Goal: Task Accomplishment & Management: Manage account settings

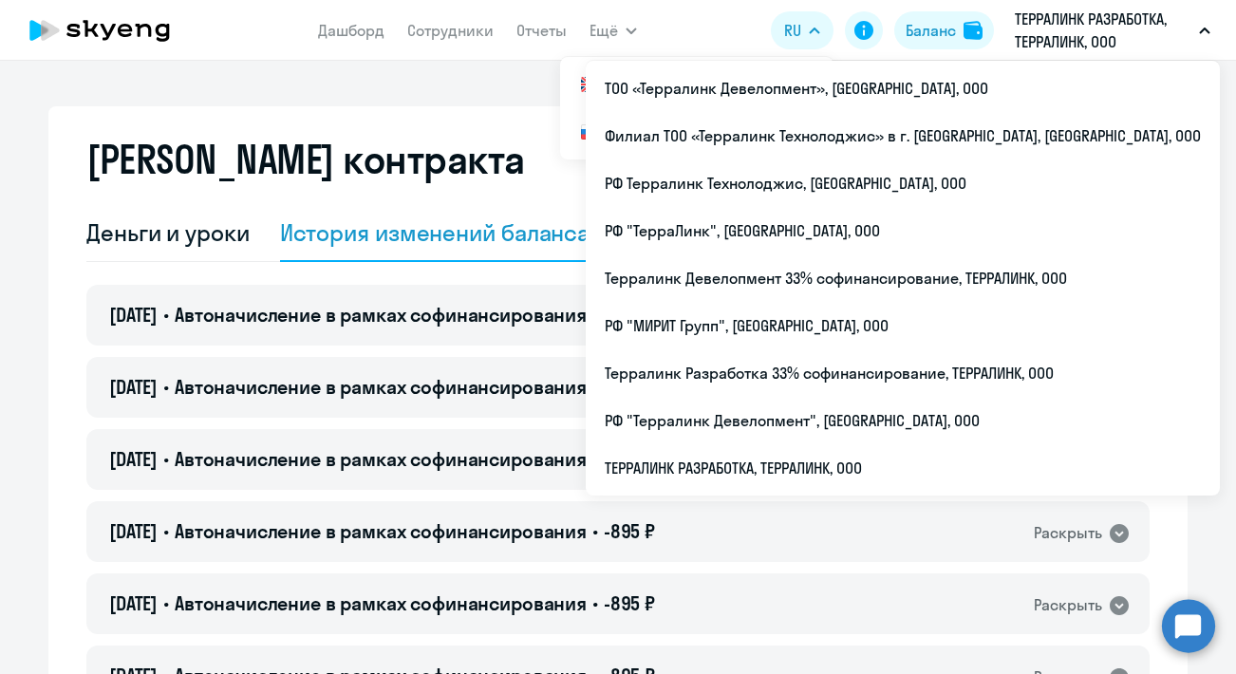
select select "english_adult_not_native_speaker"
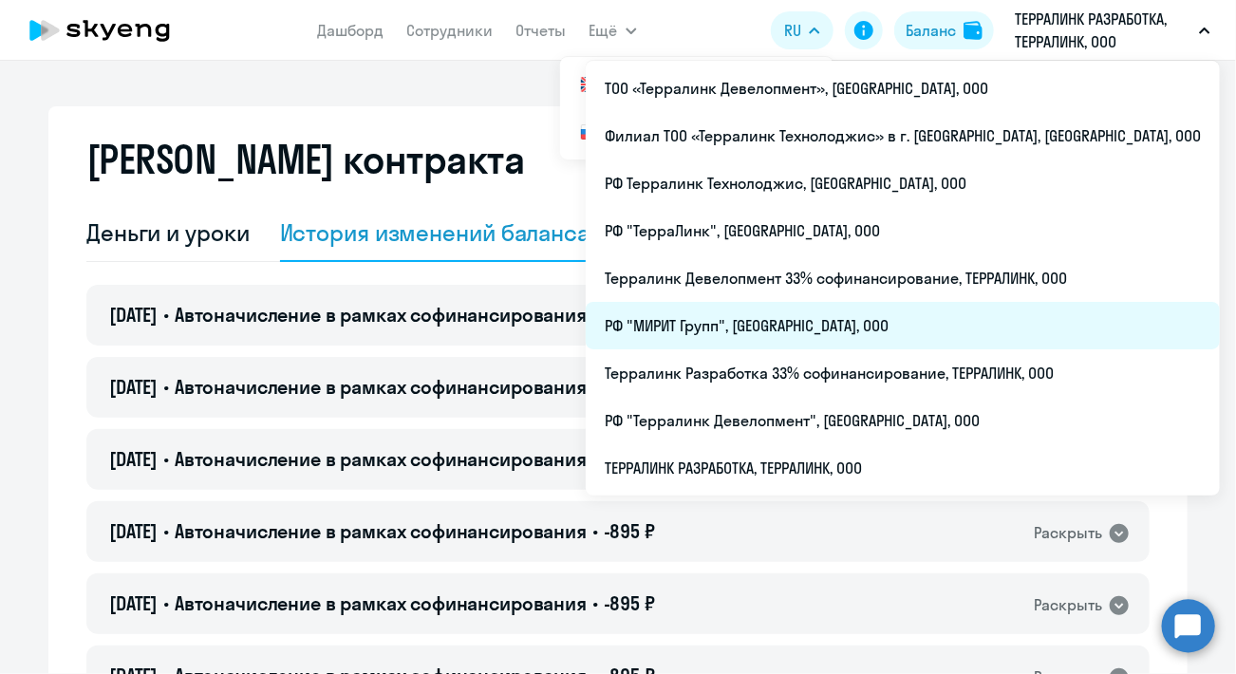
scroll to position [77, 0]
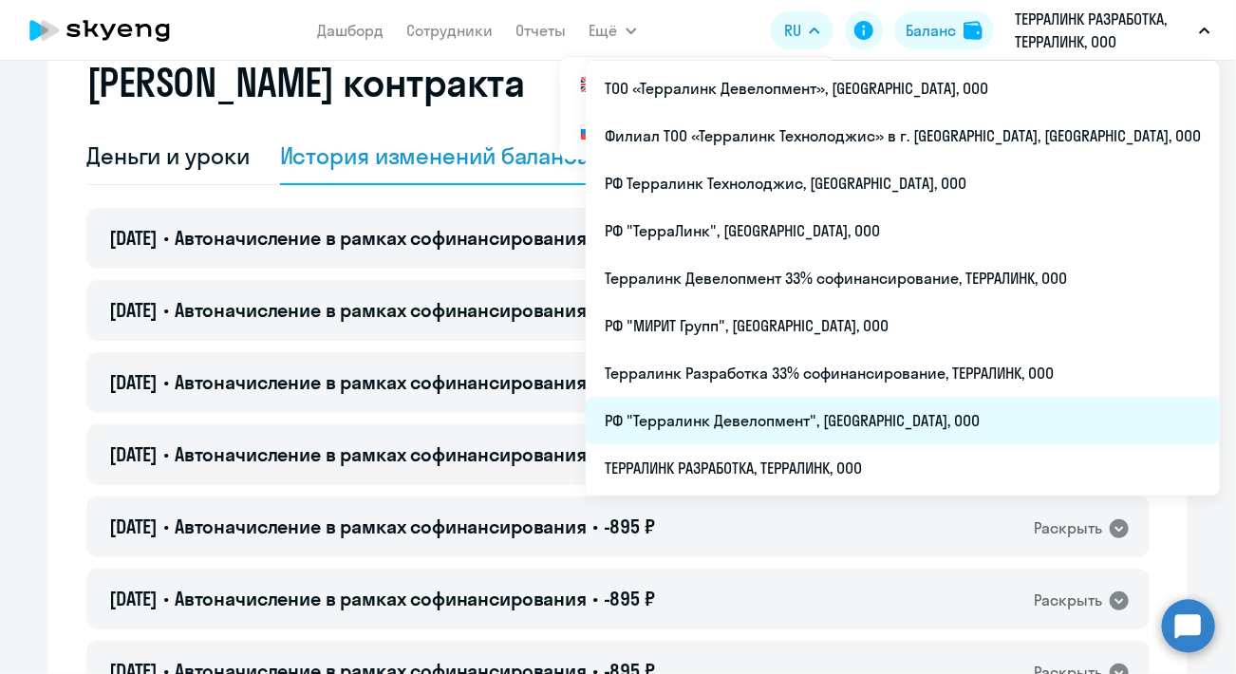
click at [891, 429] on li "РФ "Терралинк Девелопмент", [GEOGRAPHIC_DATA], ООО" at bounding box center [903, 420] width 634 height 47
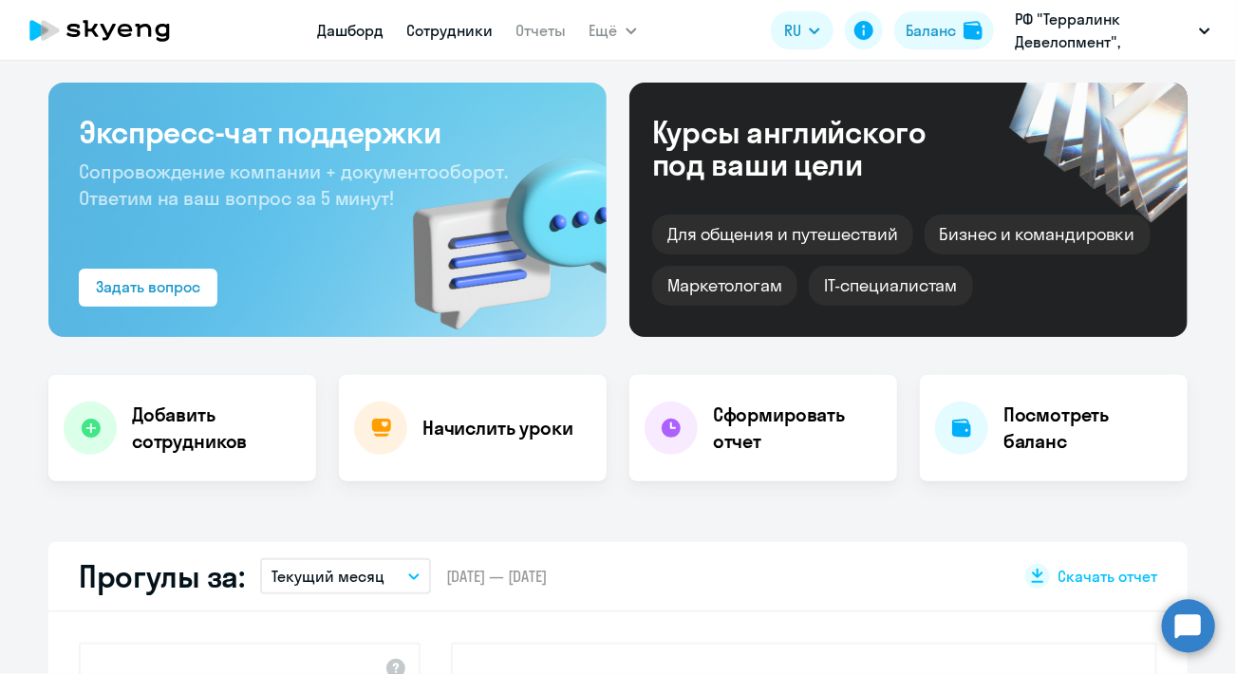
click at [428, 27] on link "Сотрудники" at bounding box center [450, 30] width 86 height 19
select select "30"
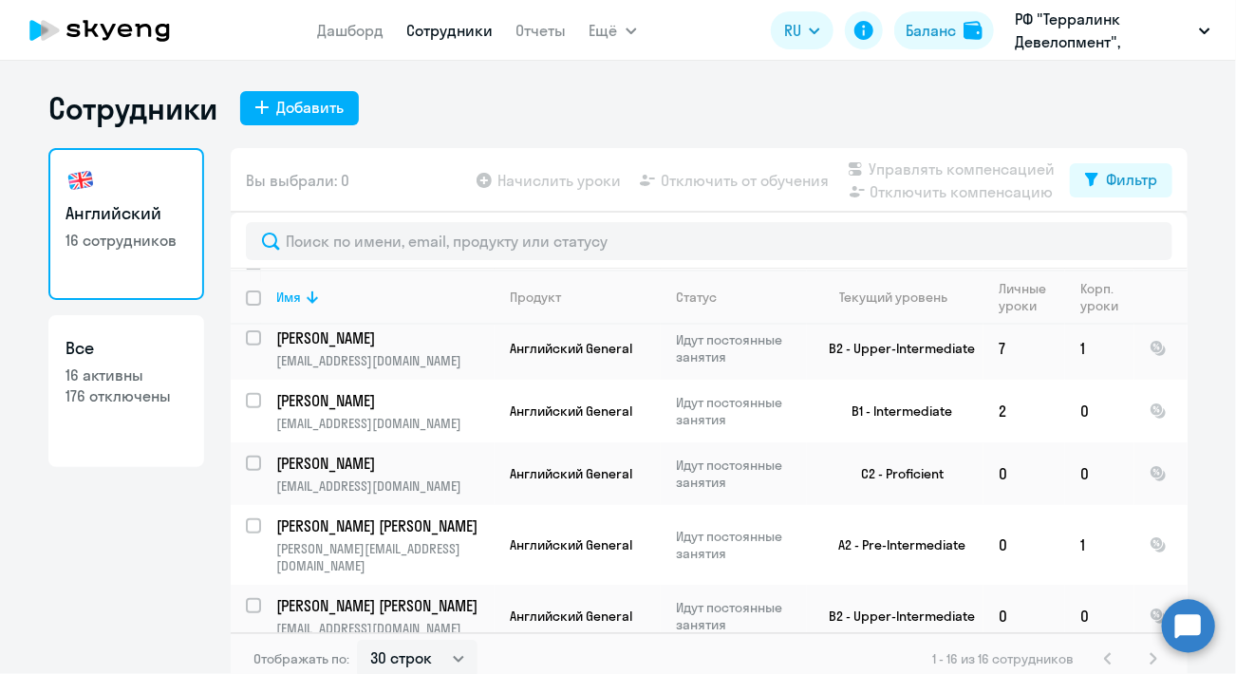
scroll to position [226, 0]
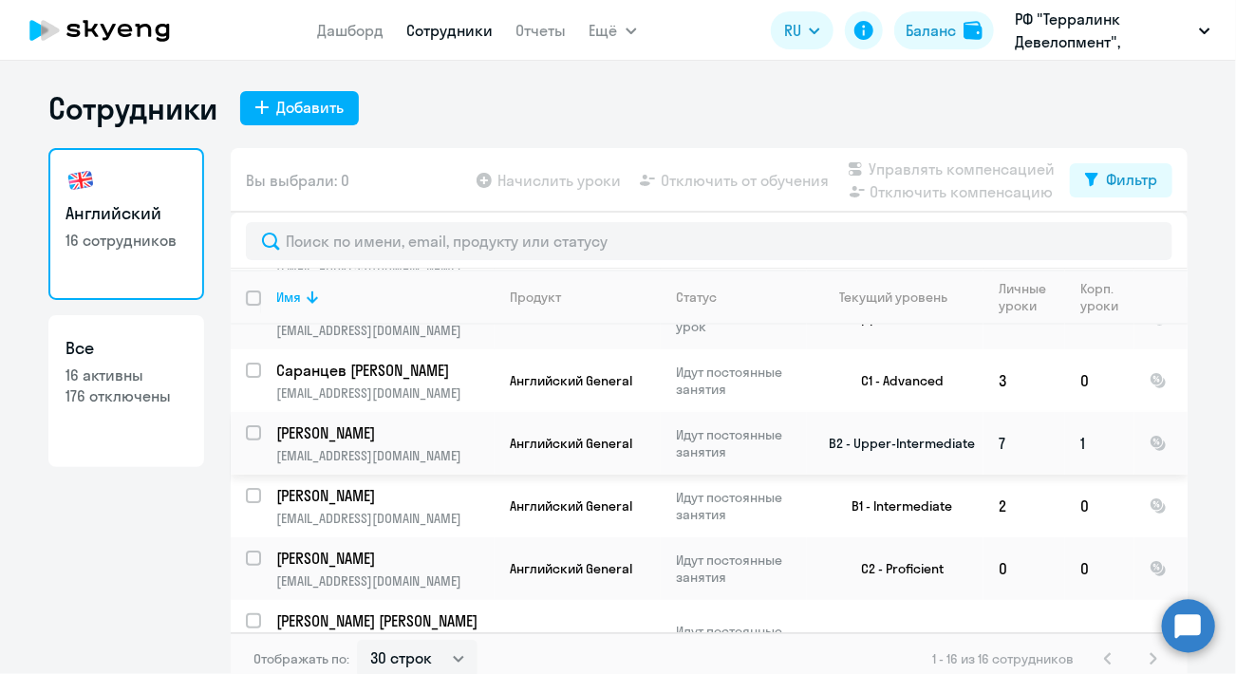
click at [454, 445] on td "[PERSON_NAME] [PERSON_NAME][EMAIL_ADDRESS][PERSON_NAME][DOMAIN_NAME]" at bounding box center [378, 443] width 234 height 63
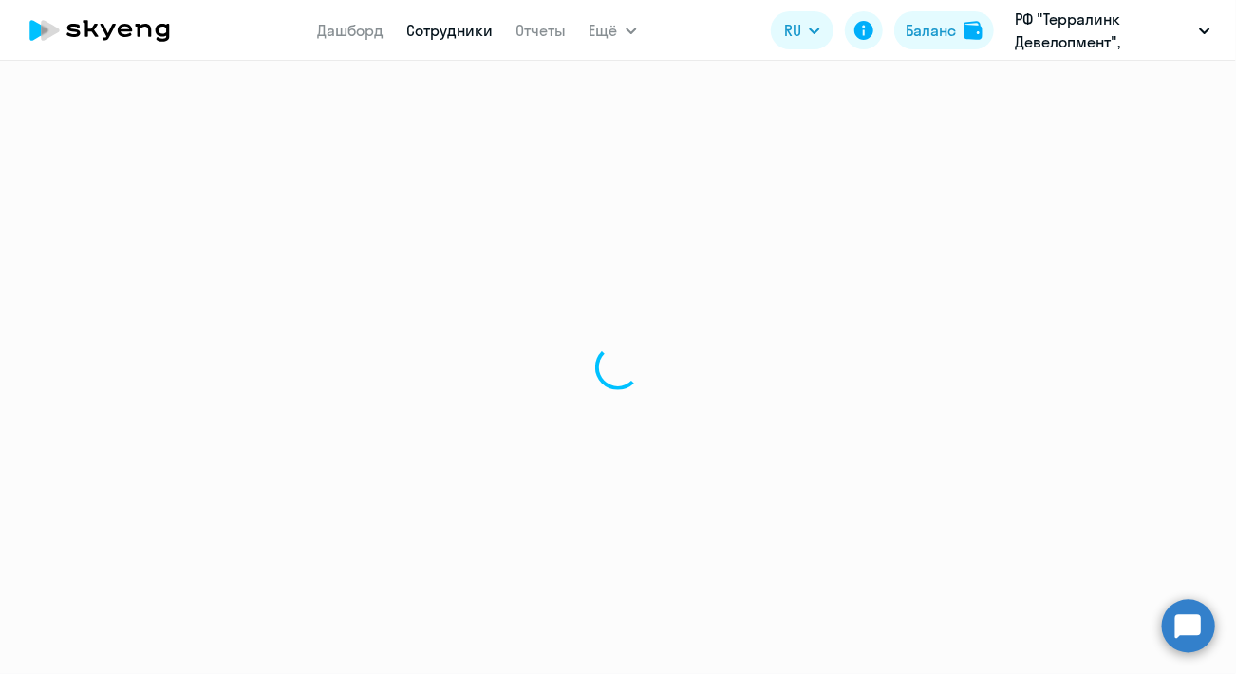
select select "english"
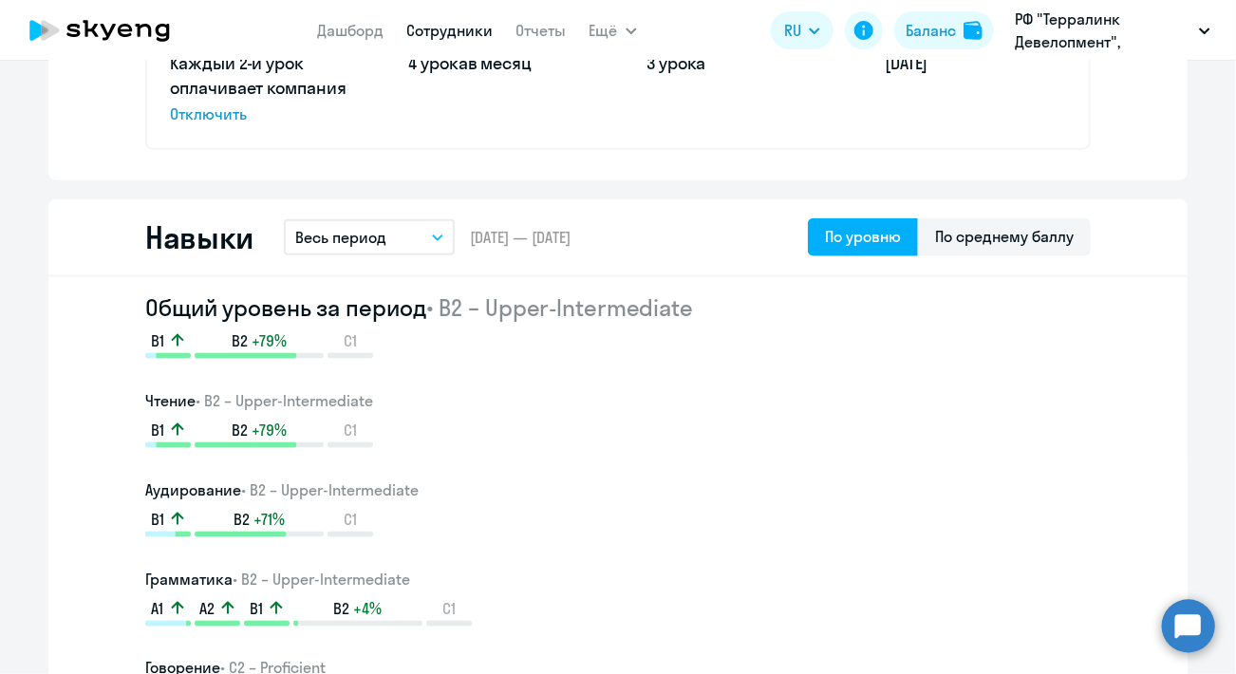
drag, startPoint x: 768, startPoint y: 400, endPoint x: 760, endPoint y: 411, distance: 14.2
click at [765, 400] on h3 "Чтение • B2 – Upper-Intermediate" at bounding box center [618, 400] width 946 height 23
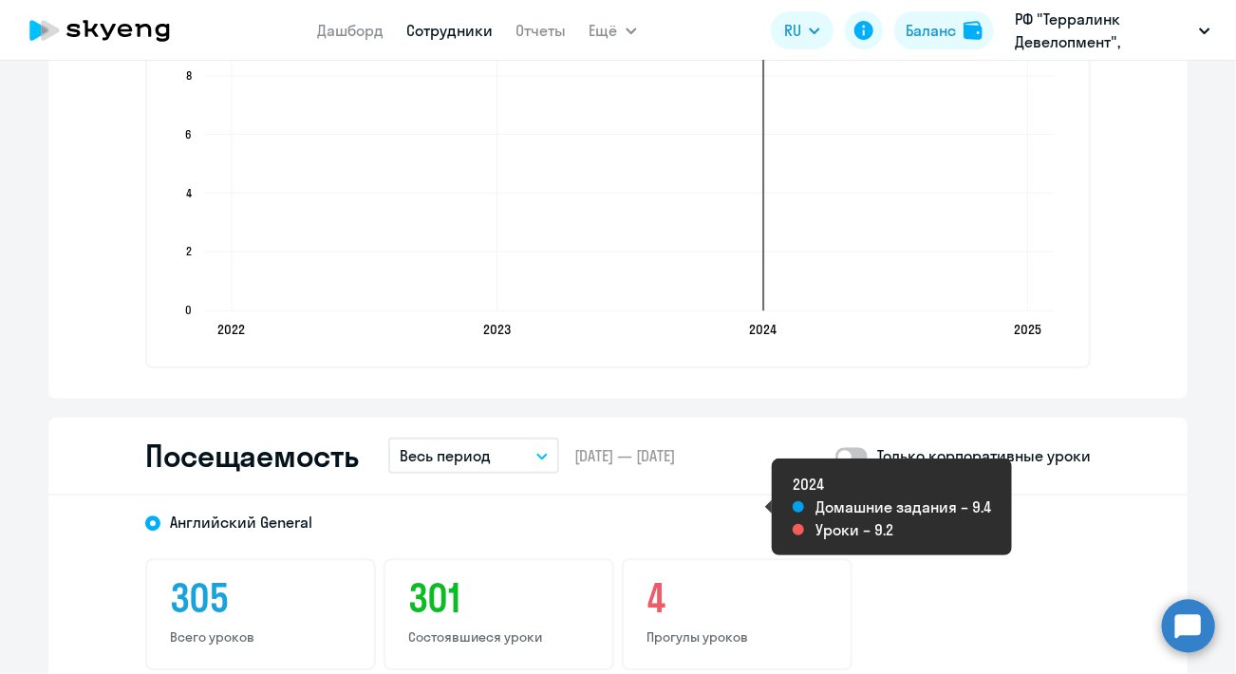
scroll to position [2374, 0]
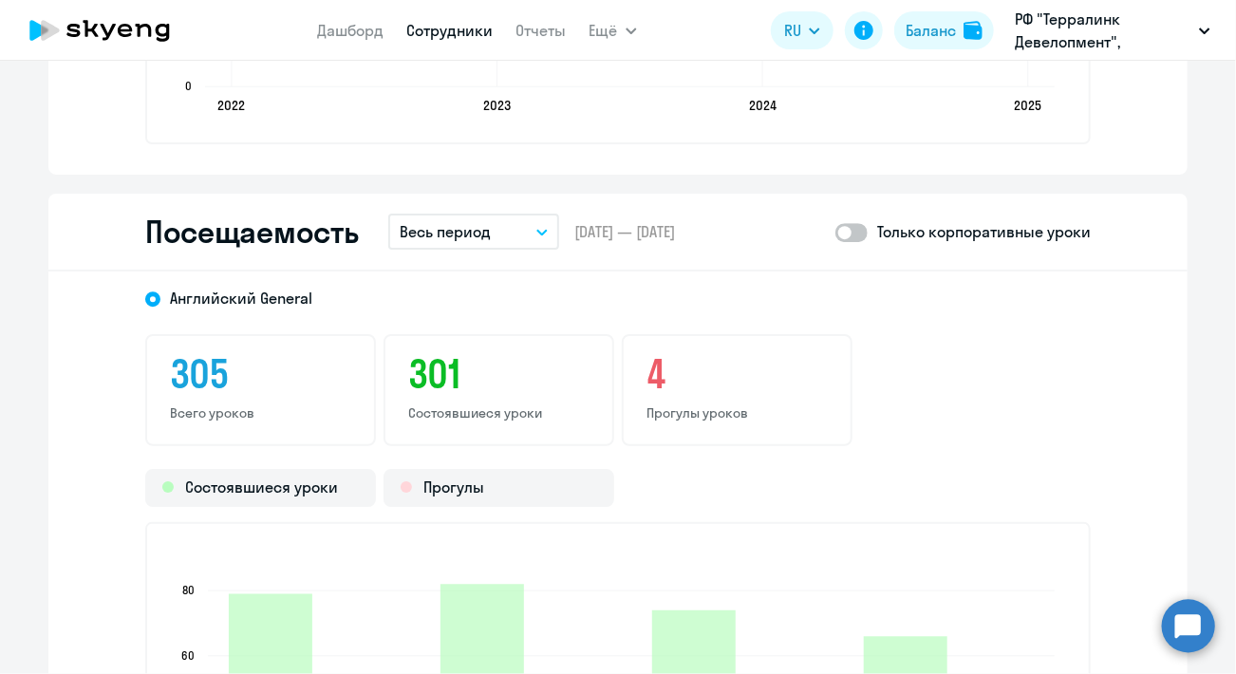
click at [446, 245] on button "Весь период" at bounding box center [473, 232] width 171 height 36
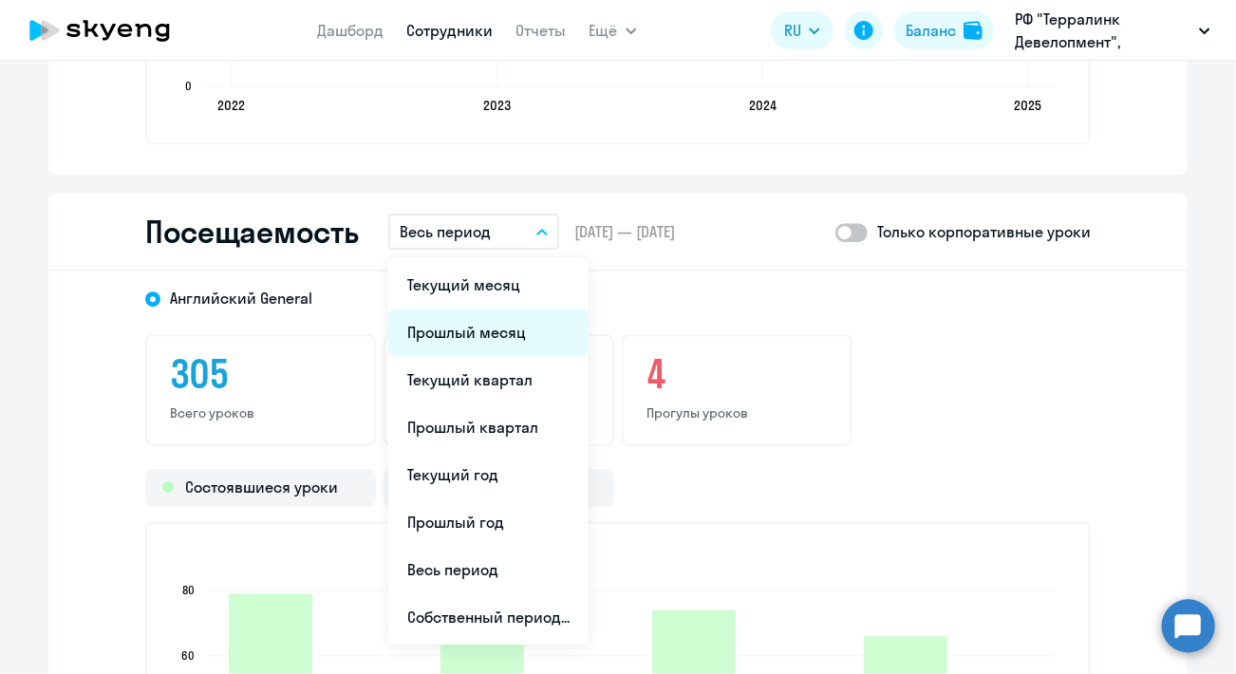
click at [463, 325] on li "Прошлый месяц" at bounding box center [488, 332] width 200 height 47
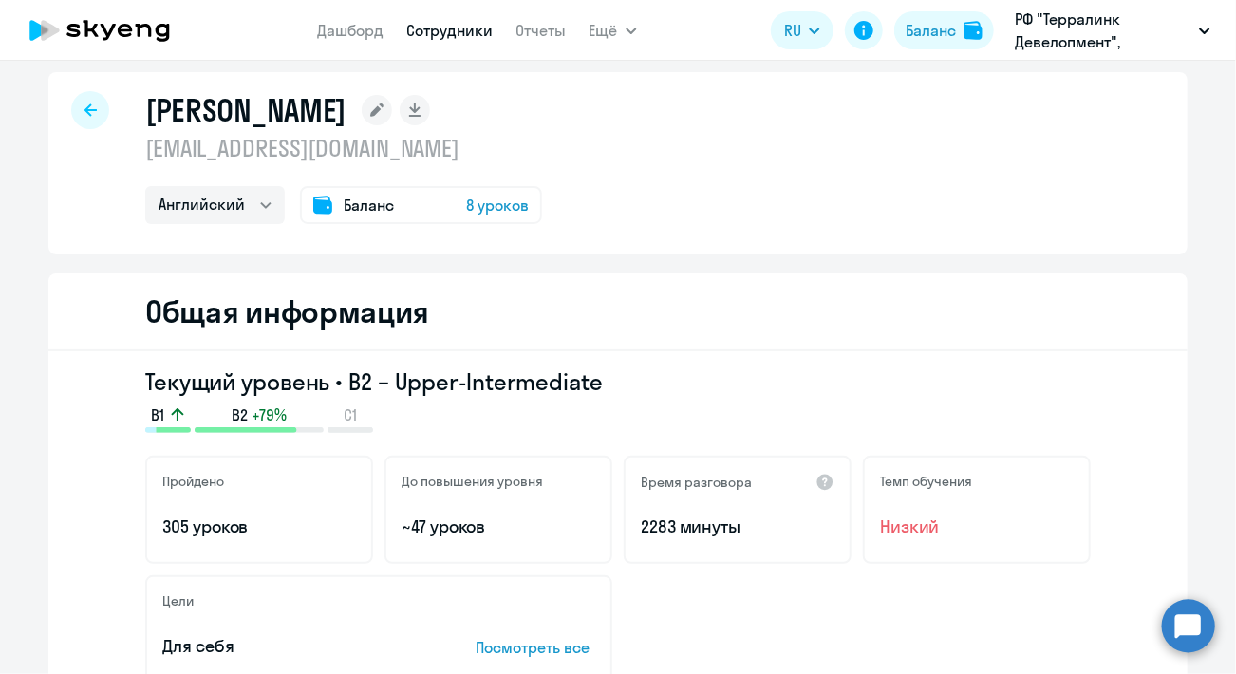
scroll to position [0, 0]
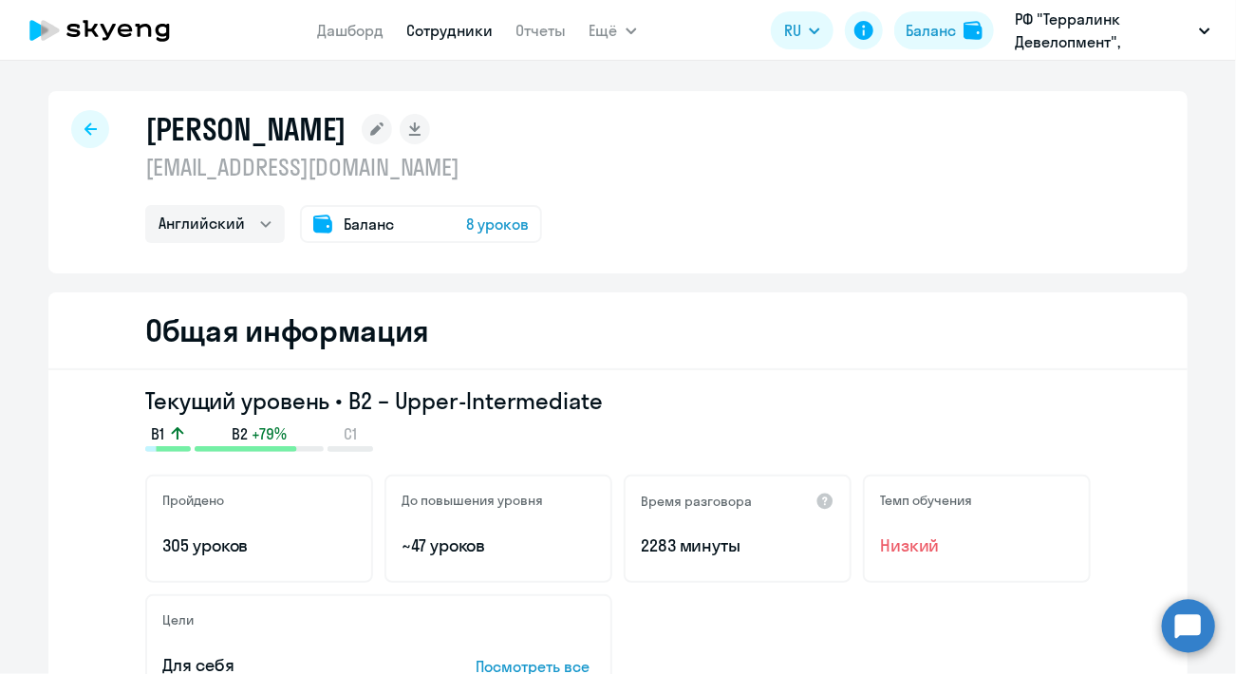
click at [674, 232] on div "[PERSON_NAME] [EMAIL_ADDRESS][DOMAIN_NAME] Английский Баланс 8 уроков" at bounding box center [617, 182] width 1139 height 182
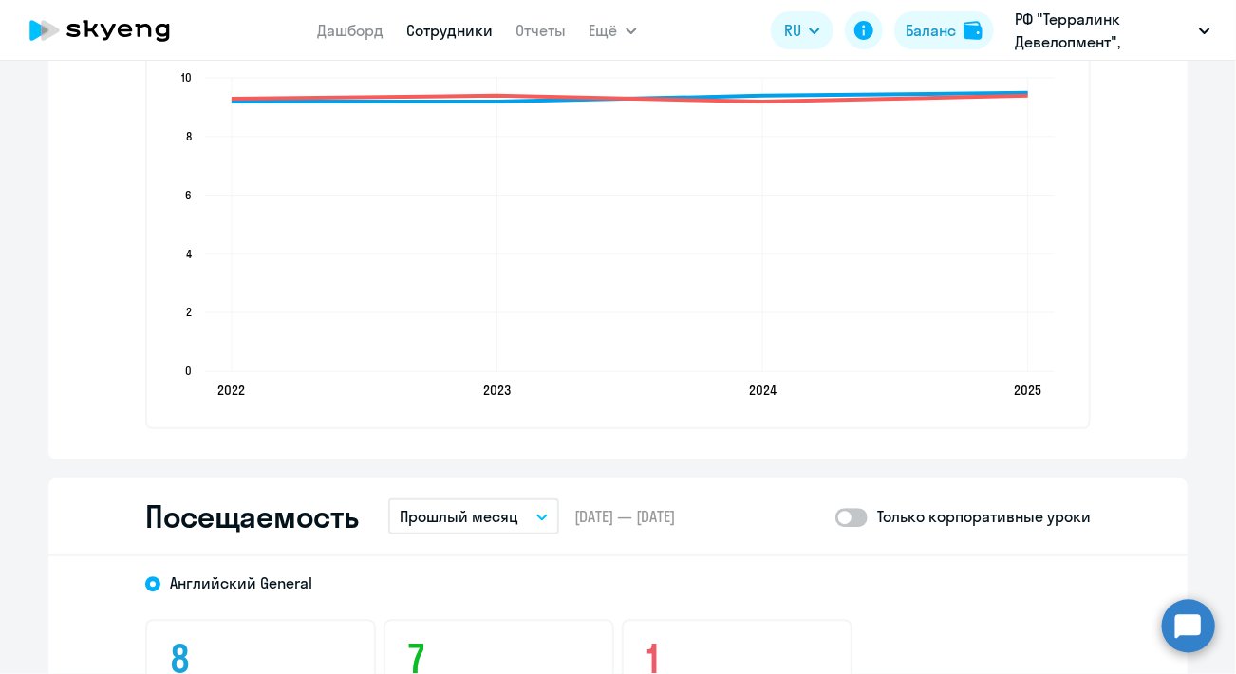
scroll to position [2374, 0]
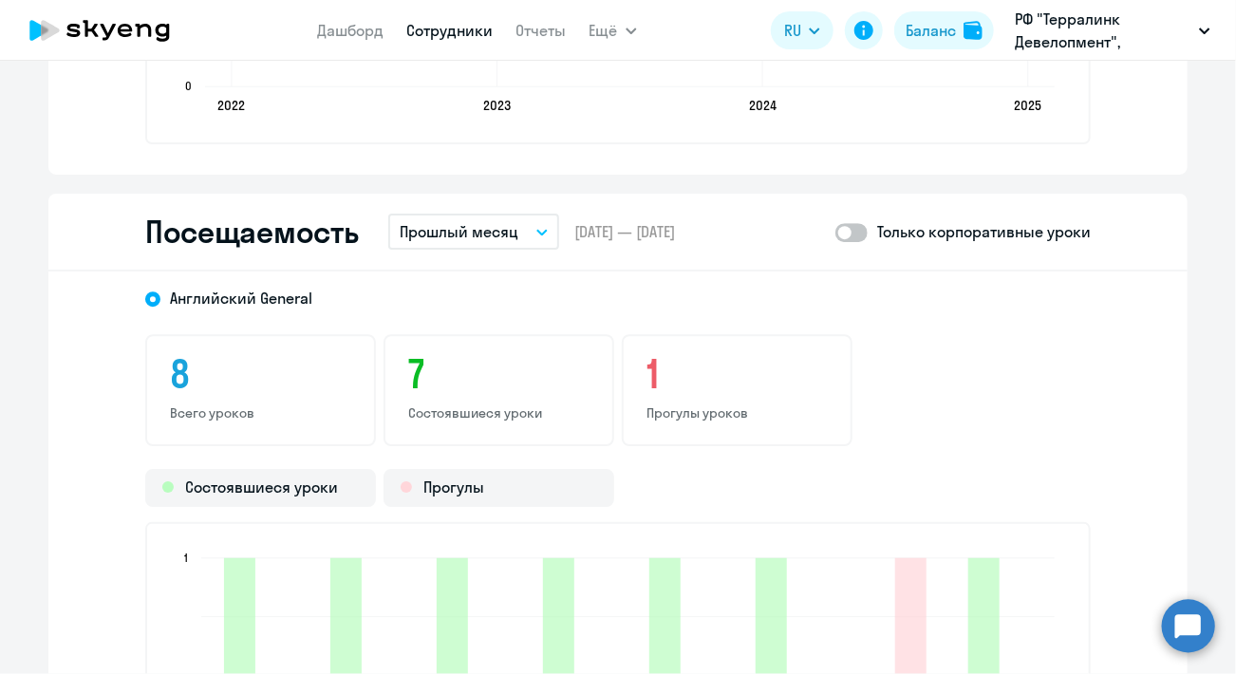
click at [498, 232] on p "Прошлый месяц" at bounding box center [459, 231] width 119 height 23
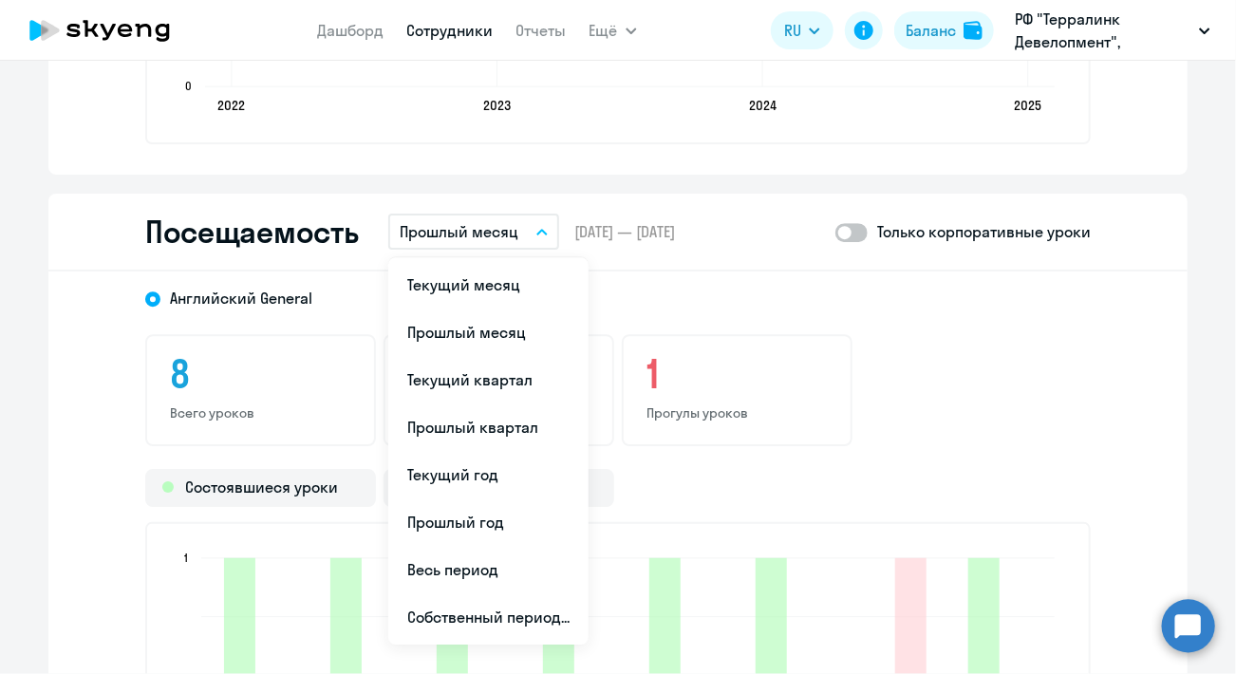
click at [844, 223] on span at bounding box center [852, 232] width 32 height 19
click at [836, 232] on input "checkbox" at bounding box center [835, 232] width 1 height 1
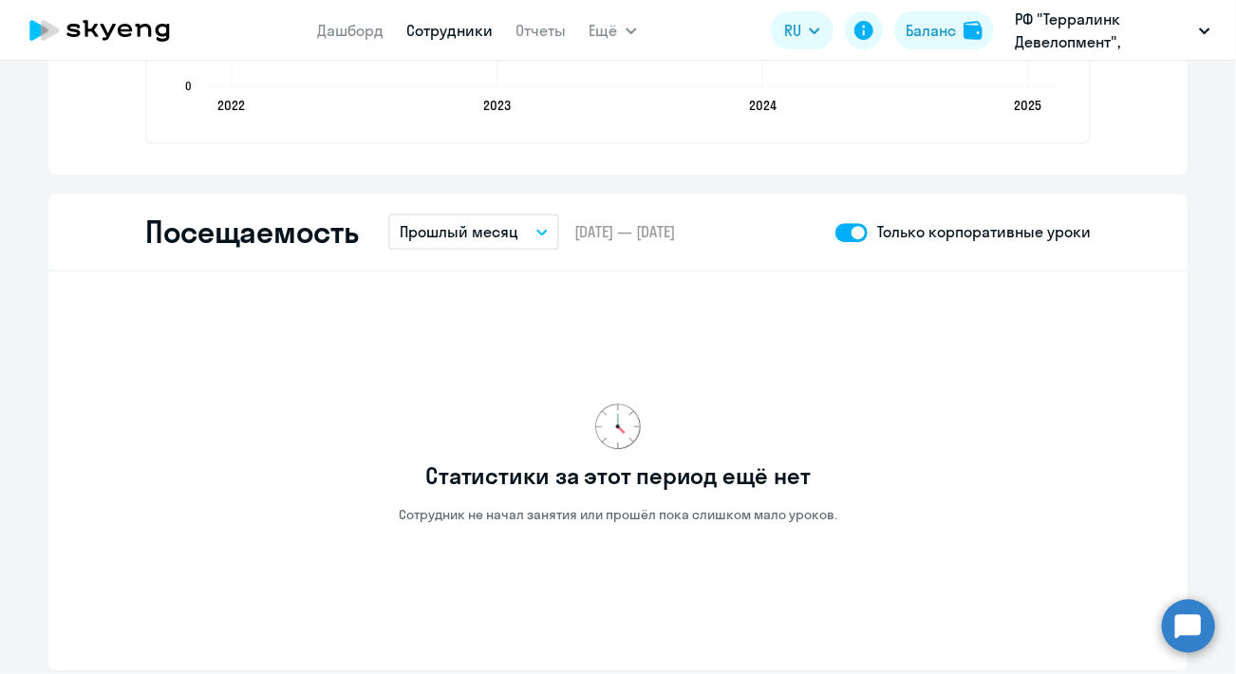
click at [844, 223] on span at bounding box center [852, 232] width 32 height 19
click at [836, 232] on input "checkbox" at bounding box center [835, 232] width 1 height 1
checkbox input "false"
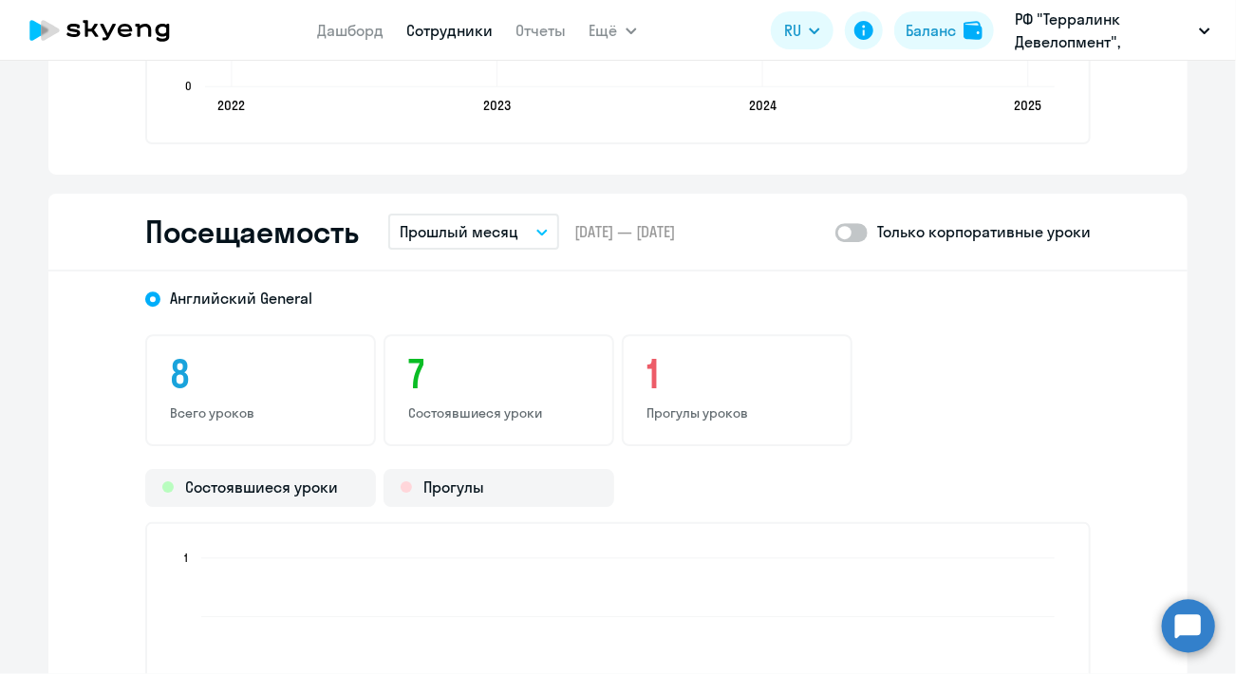
click at [536, 231] on icon "button" at bounding box center [541, 232] width 11 height 7
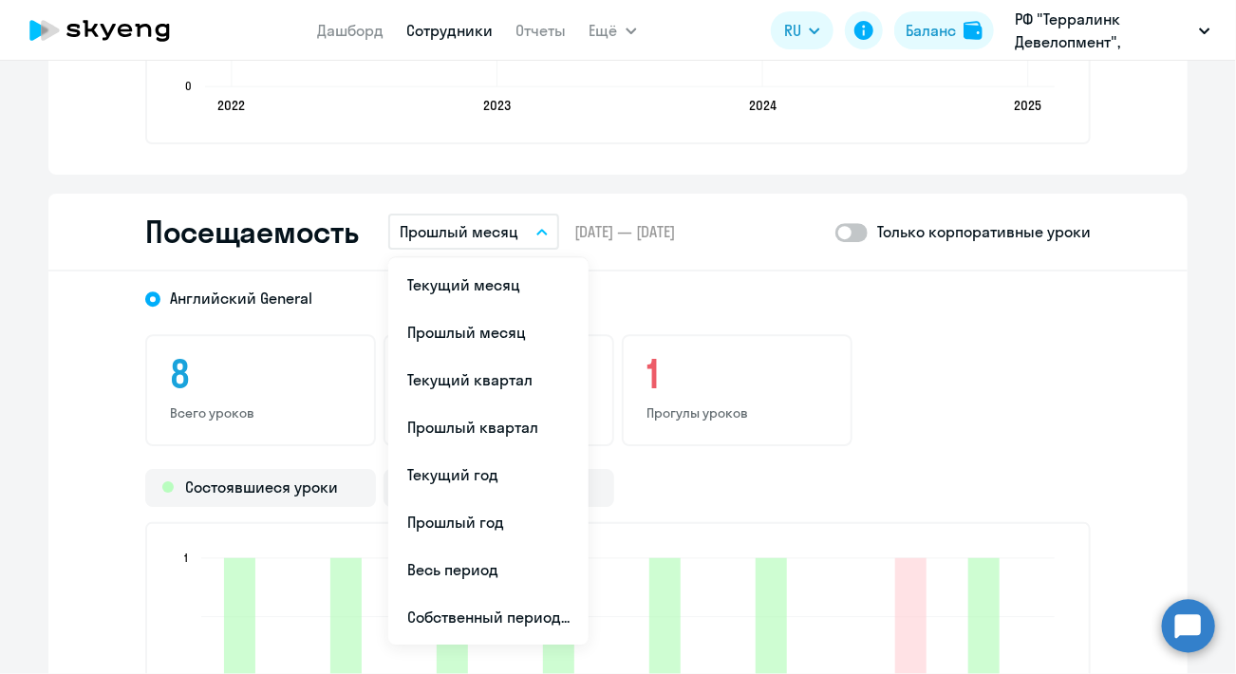
click at [536, 231] on icon "button" at bounding box center [541, 232] width 11 height 7
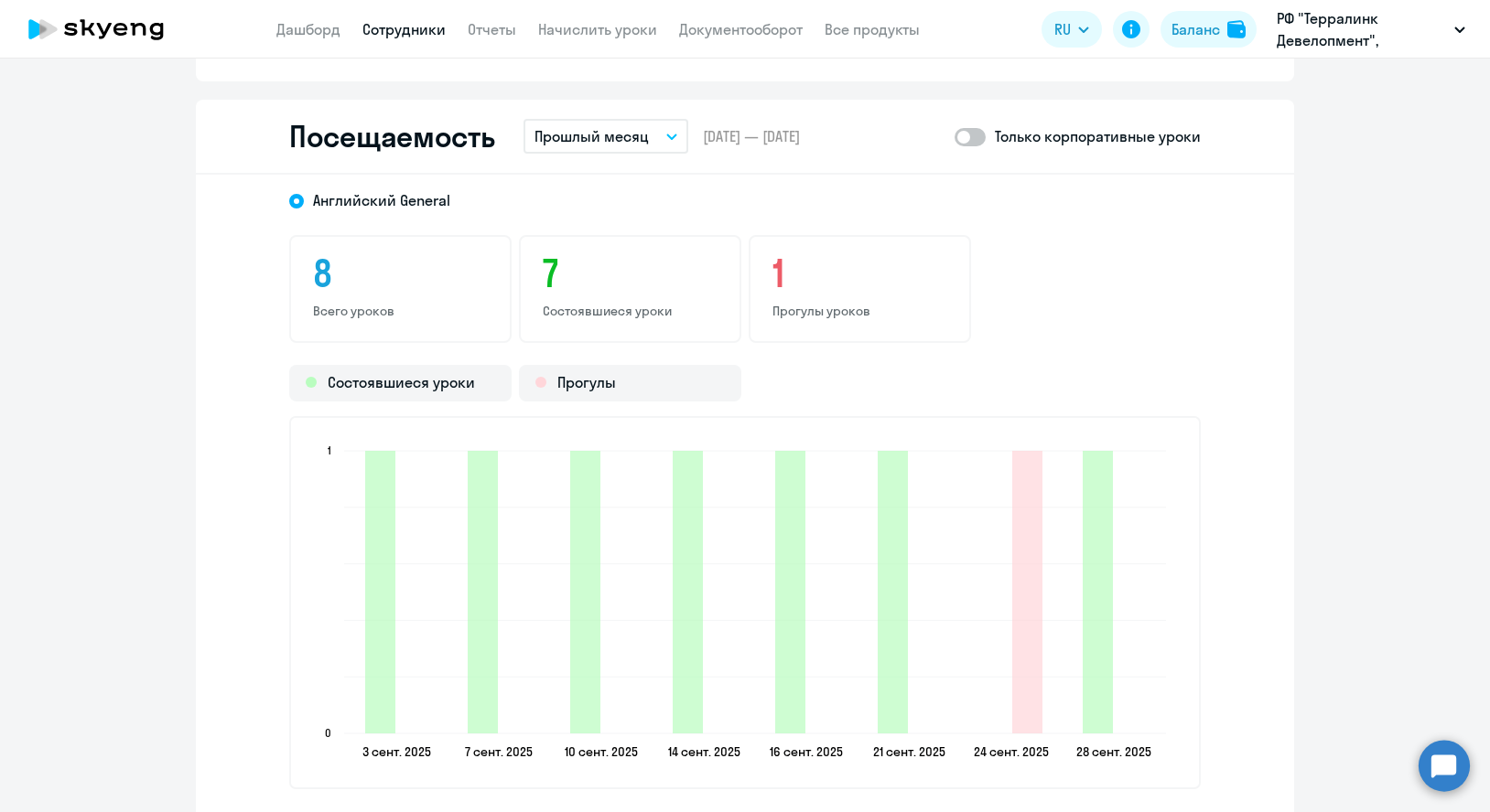
scroll to position [2407, 0]
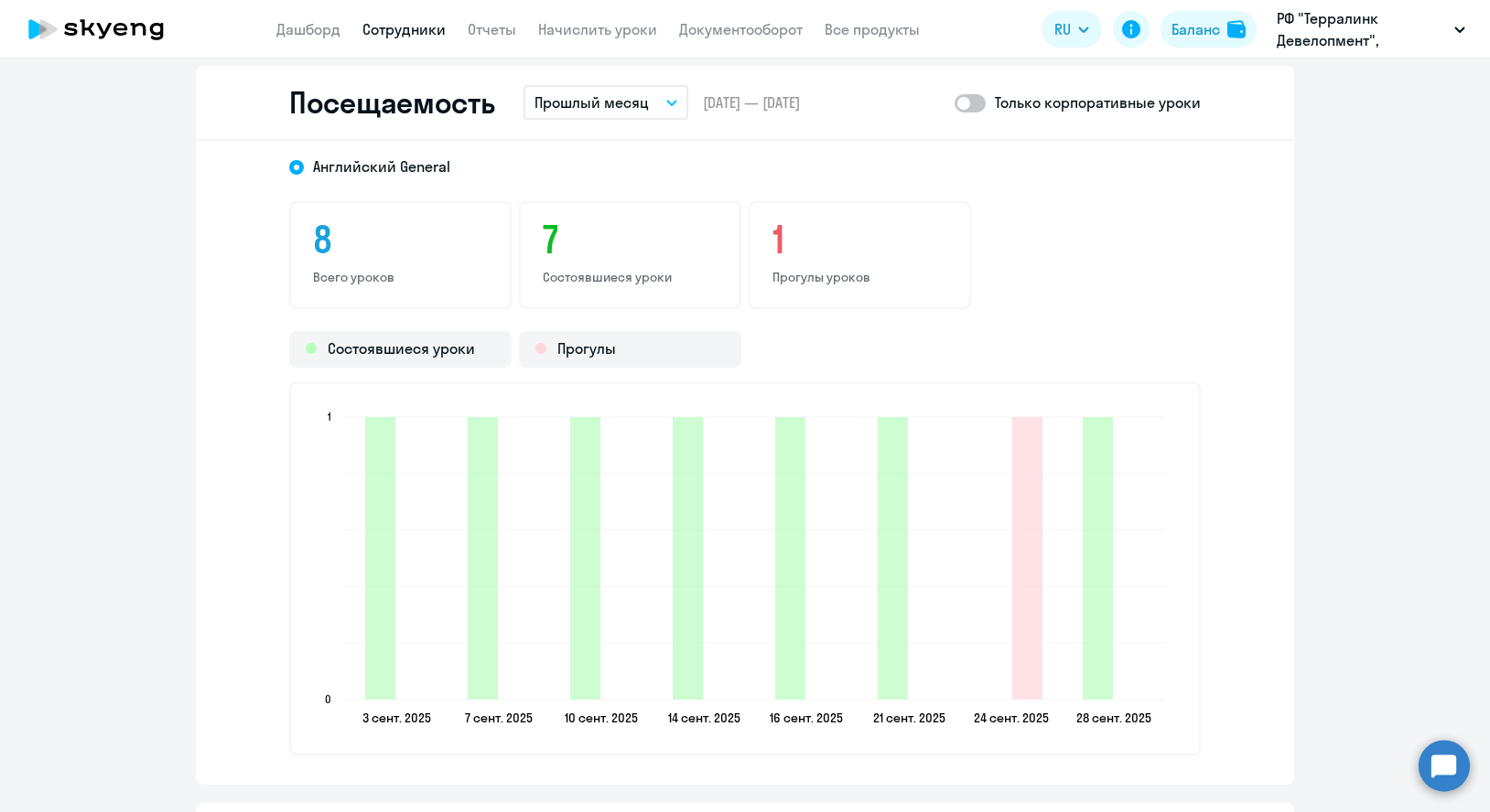
click at [963, 110] on span at bounding box center [970, 103] width 31 height 18
click at [954, 103] on input "checkbox" at bounding box center [953, 102] width 1 height 1
checkbox input "true"
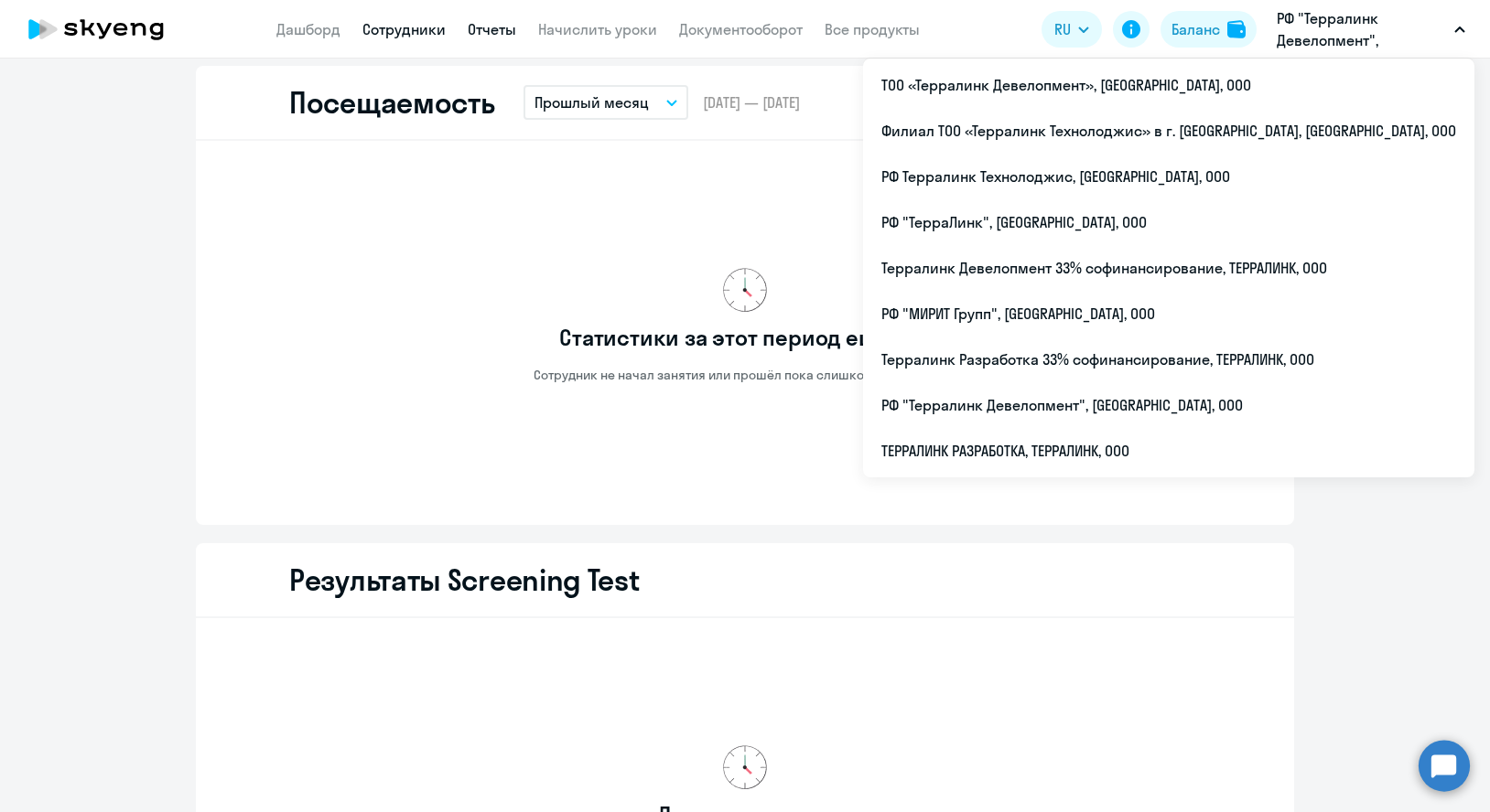
click at [499, 29] on link "Отчеты" at bounding box center [492, 29] width 48 height 18
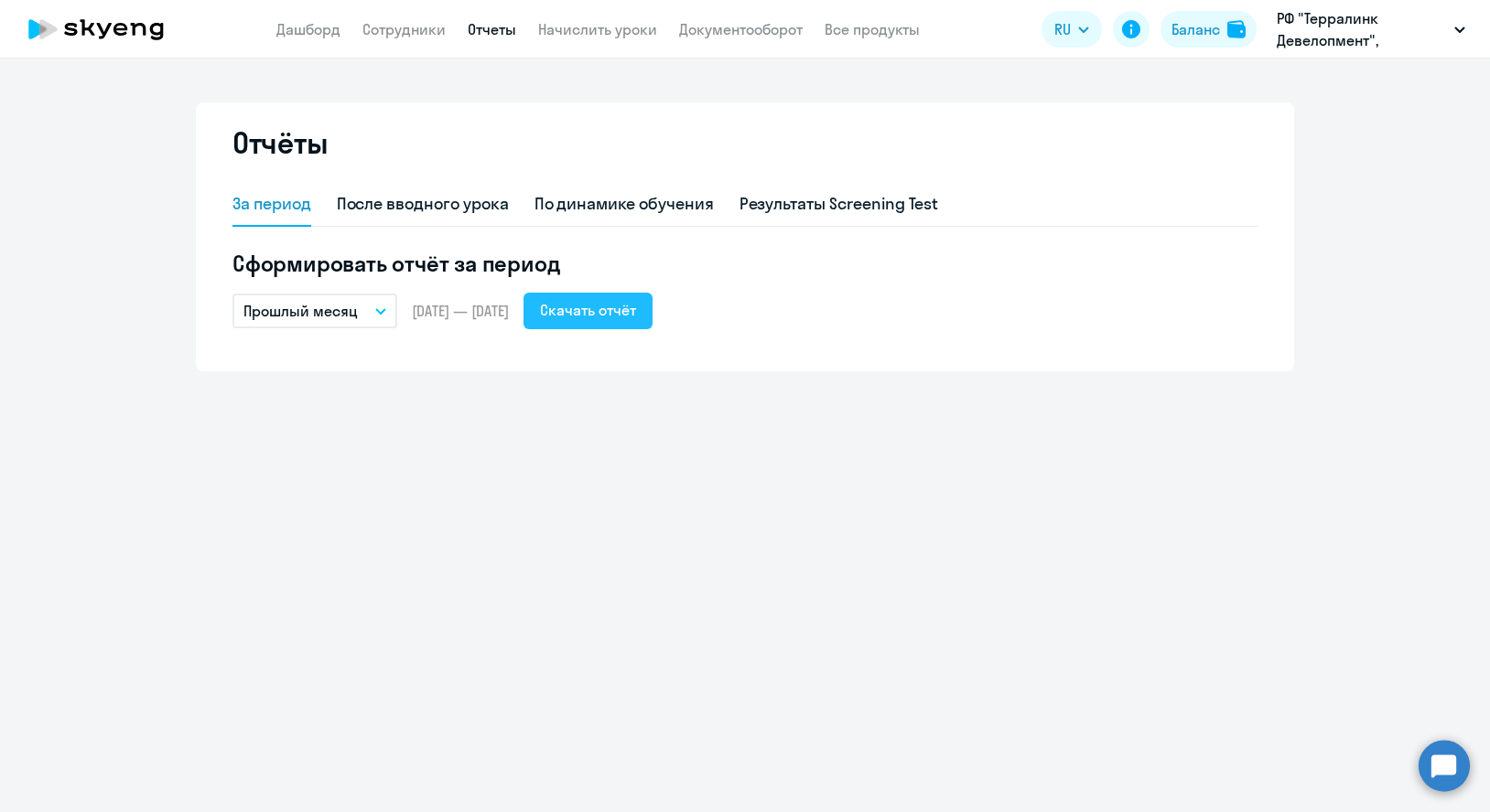
click at [636, 300] on div "Скачать отчёт" at bounding box center [588, 310] width 96 height 22
